Goal: Transaction & Acquisition: Purchase product/service

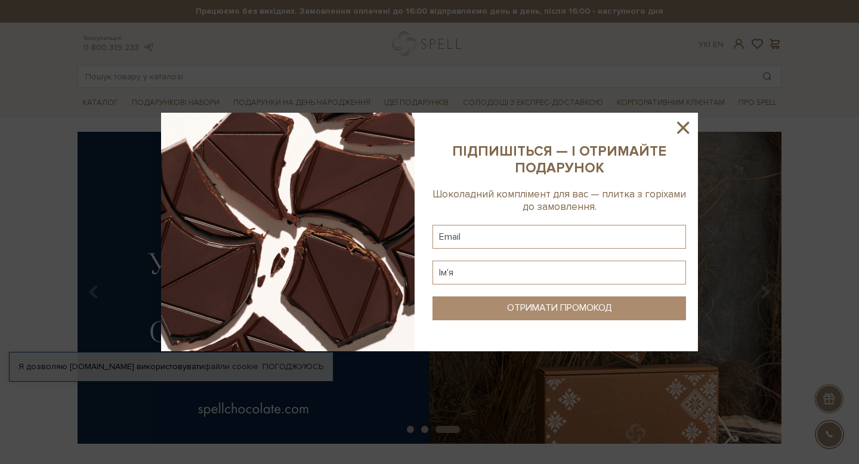
click at [685, 128] on icon at bounding box center [683, 128] width 20 height 20
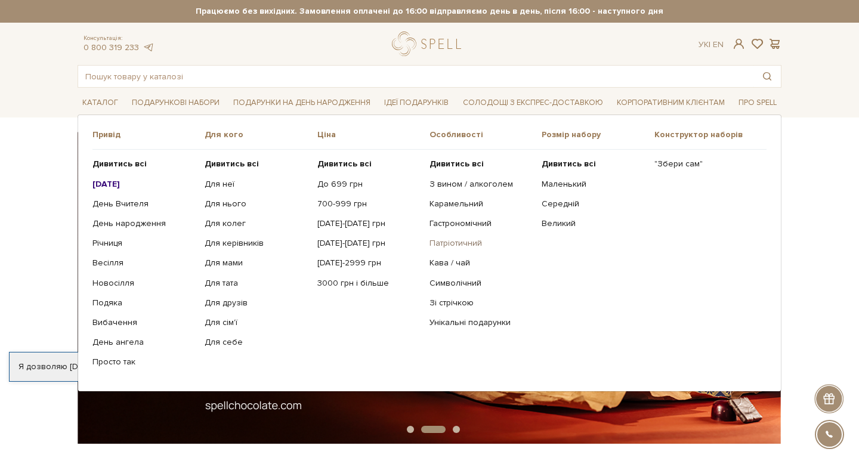
click at [458, 242] on link "Патріотичний" at bounding box center [481, 243] width 103 height 11
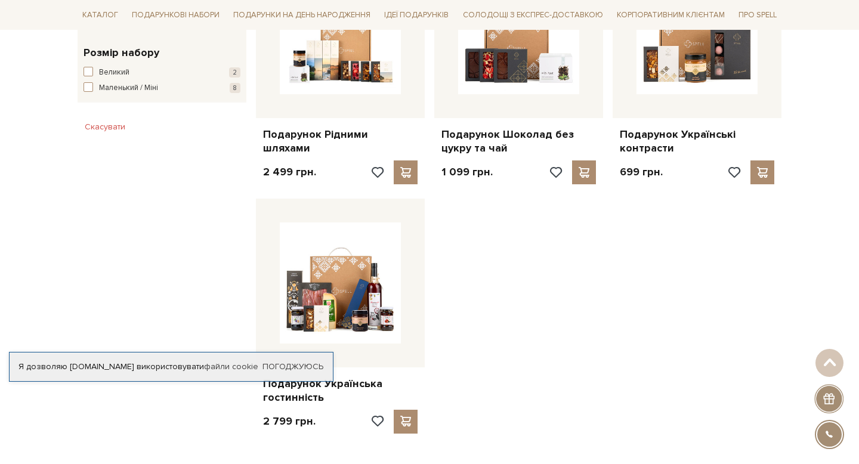
scroll to position [698, 0]
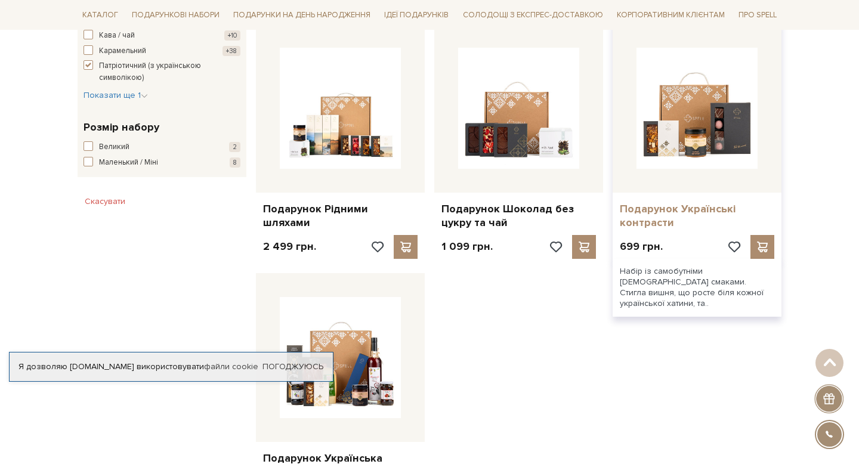
click at [668, 202] on link "Подарунок Українські контрасти" at bounding box center [697, 216] width 155 height 28
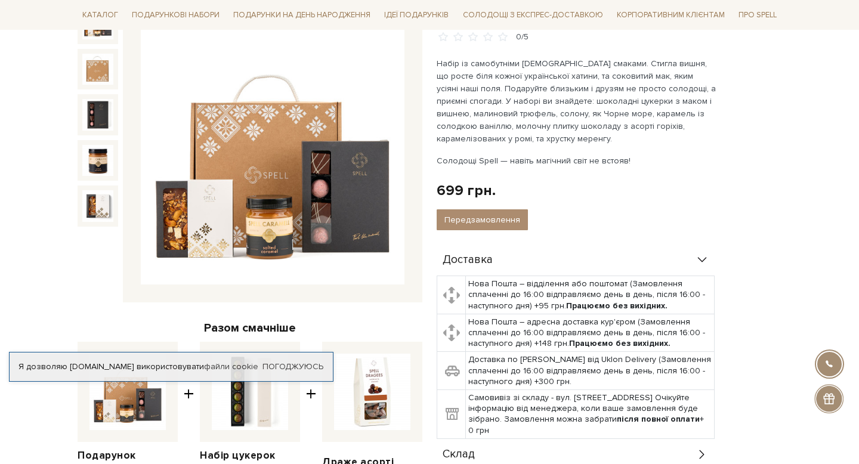
scroll to position [161, 0]
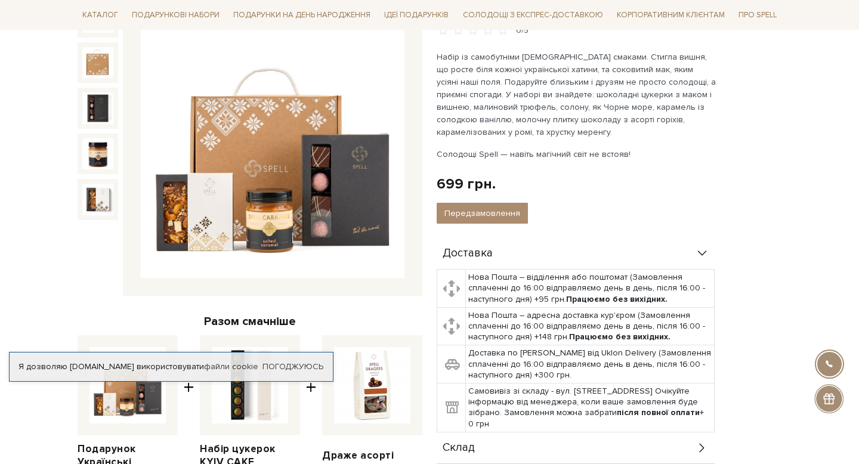
click at [288, 206] on img at bounding box center [273, 147] width 264 height 264
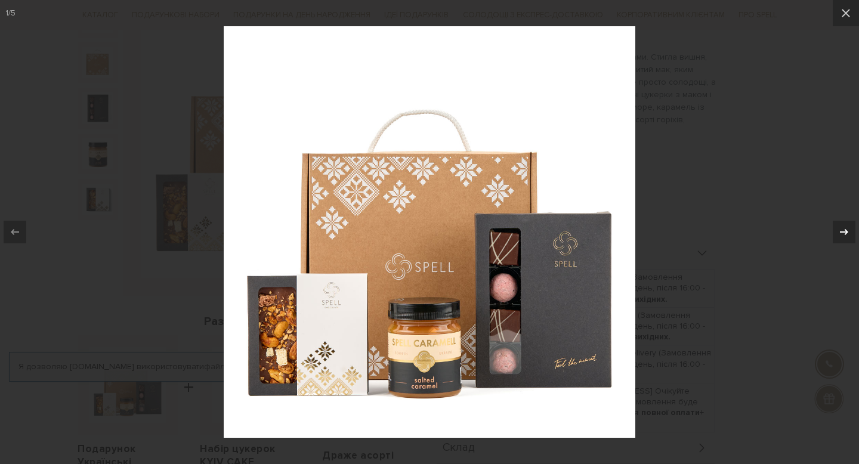
click at [838, 239] on div at bounding box center [844, 232] width 23 height 23
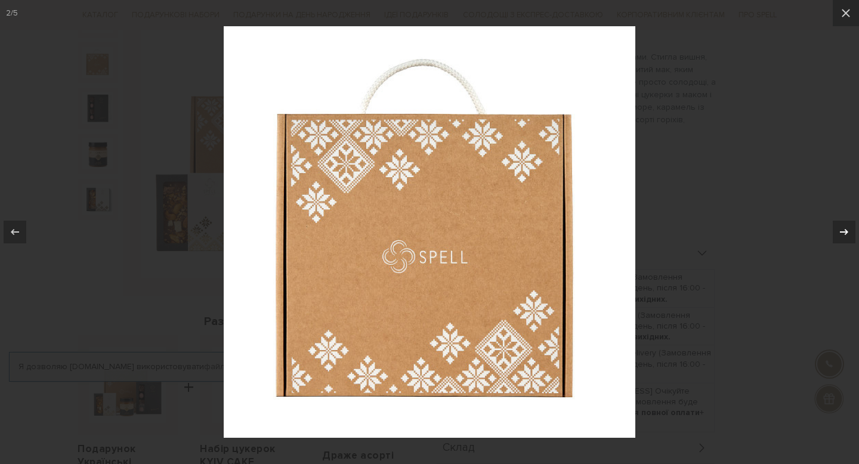
click at [838, 239] on div at bounding box center [844, 232] width 23 height 23
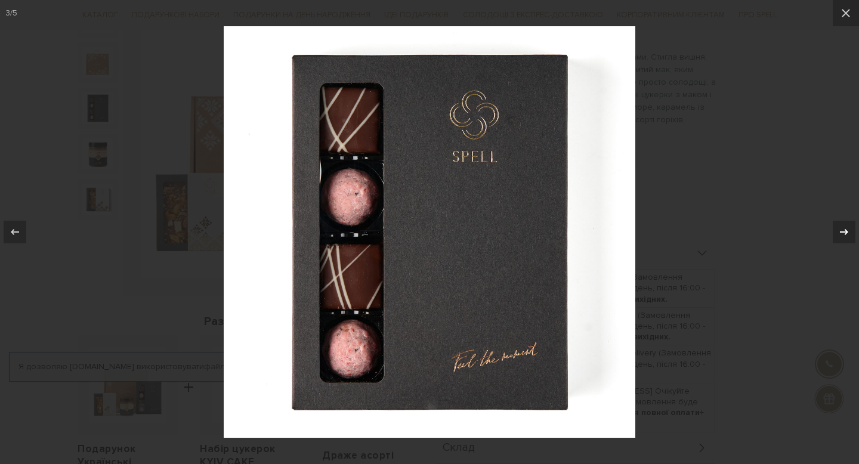
click at [841, 241] on div at bounding box center [844, 232] width 23 height 23
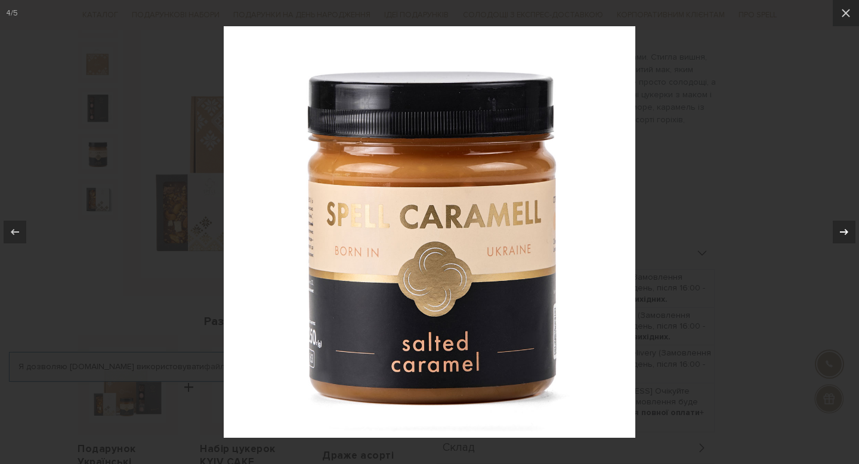
click at [841, 241] on div at bounding box center [844, 232] width 23 height 23
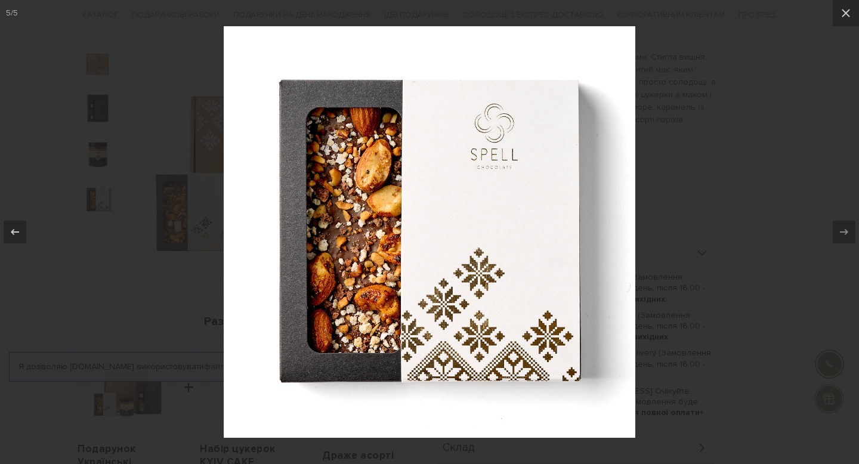
click at [699, 263] on div at bounding box center [429, 232] width 859 height 464
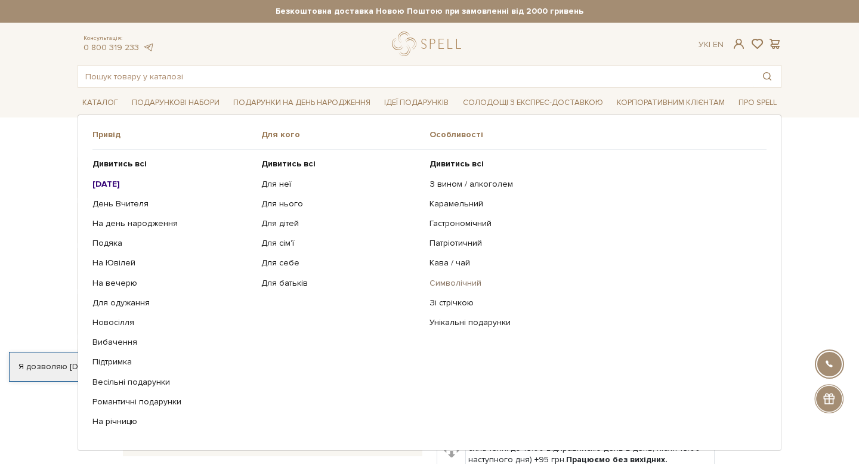
click at [458, 286] on link "Символічний" at bounding box center [594, 283] width 328 height 11
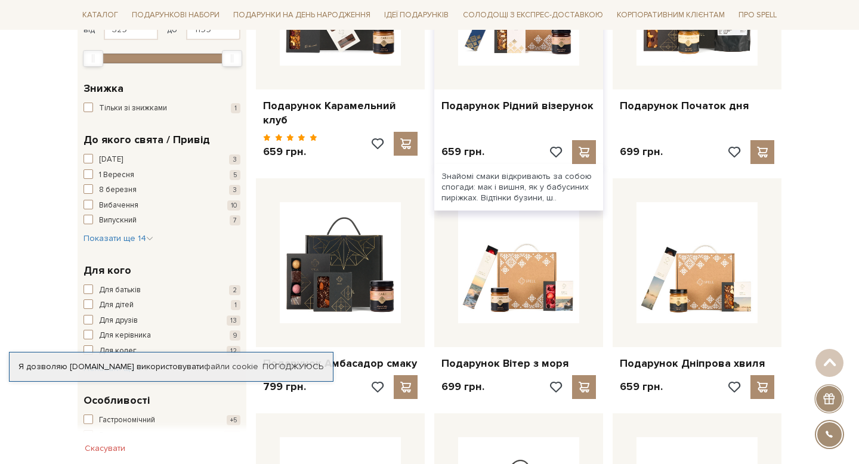
scroll to position [122, 0]
